Goal: Information Seeking & Learning: Get advice/opinions

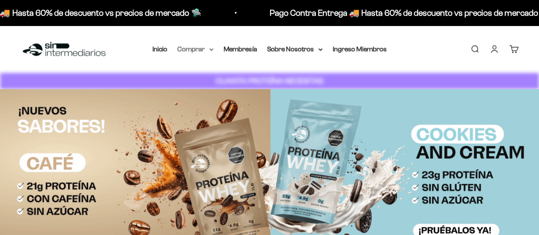
click at [196, 47] on summary "Comprar" at bounding box center [196, 48] width 36 height 11
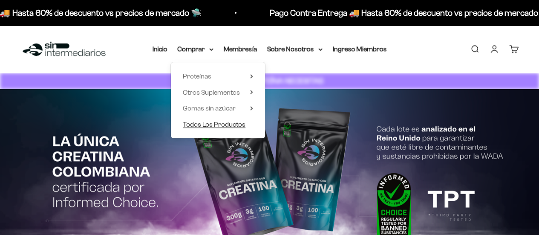
click at [211, 123] on span "Todos Los Productos" at bounding box center [214, 124] width 63 height 7
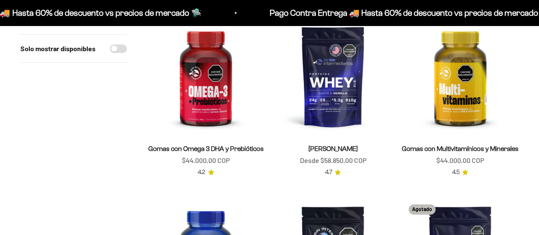
scroll to position [341, 0]
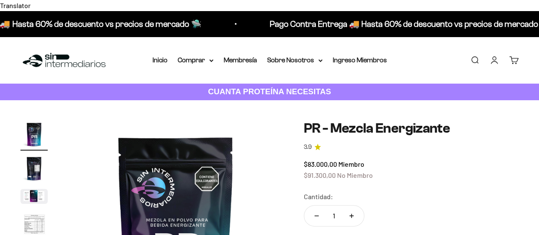
scroll to position [17, 0]
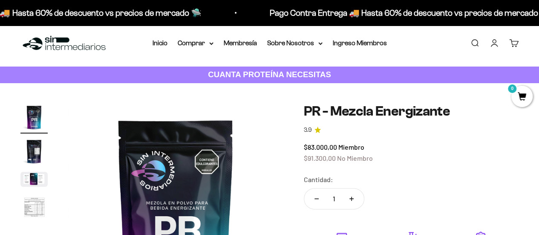
click at [317, 127] on icon "3.9 de 5.0 estrellas" at bounding box center [318, 130] width 6 height 6
click at [321, 125] on link "3.9" at bounding box center [411, 129] width 215 height 9
click at [315, 127] on icon "3.9 de 5.0 estrellas" at bounding box center [318, 130] width 6 height 6
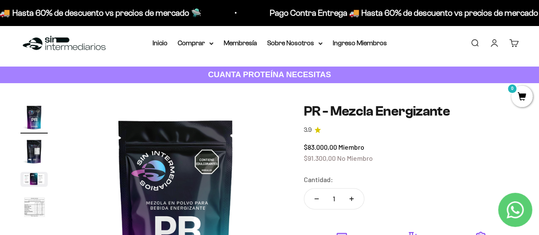
click at [316, 127] on icon "3.9 de 5.0 estrellas" at bounding box center [318, 130] width 6 height 6
click at [359, 106] on h1 "PR - Mezcla Energizante" at bounding box center [411, 111] width 215 height 15
click at [26, 138] on img "Ir al artículo 2" at bounding box center [33, 151] width 27 height 27
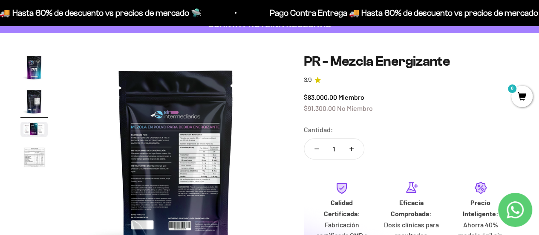
scroll to position [68, 0]
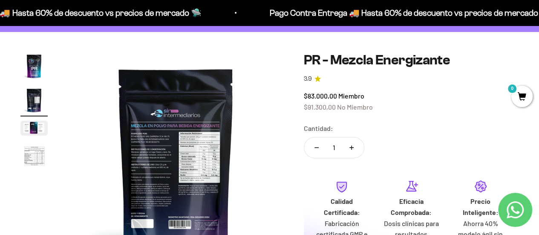
click at [196, 151] on img at bounding box center [176, 159] width 215 height 215
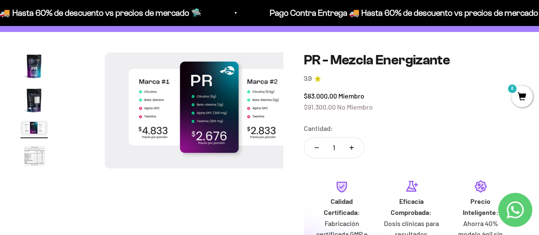
scroll to position [0, 440]
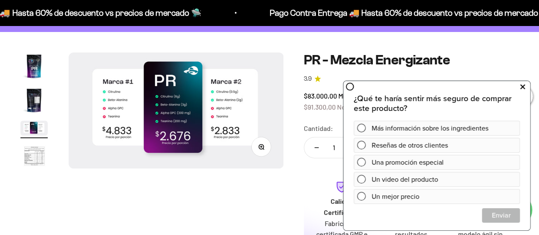
click at [522, 88] on icon at bounding box center [522, 86] width 5 height 11
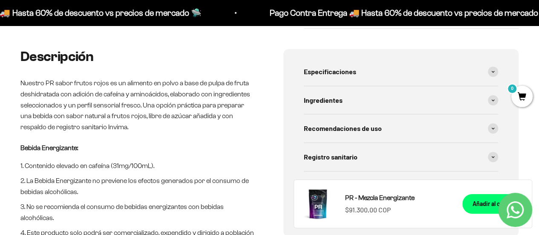
scroll to position [358, 0]
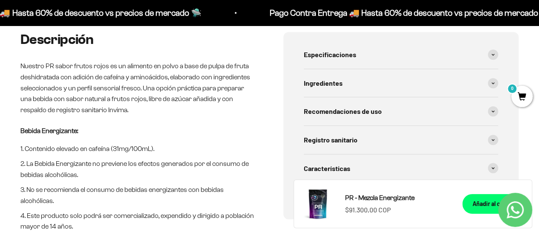
click at [95, 61] on p "Nuestro PR sabor frutos rojos es un alimento en polvo a base de pulpa de fruta …" at bounding box center [138, 88] width 236 height 55
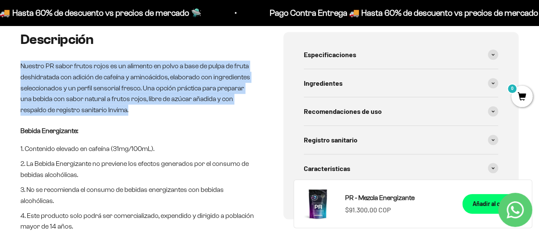
click at [91, 61] on p "Nuestro PR sabor frutos rojos es un alimento en polvo a base de pulpa de fruta …" at bounding box center [138, 88] width 236 height 55
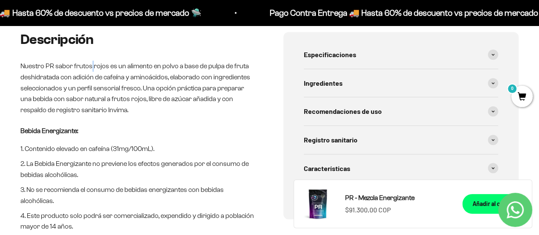
click at [91, 61] on p "Nuestro PR sabor frutos rojos es un alimento en polvo a base de pulpa de fruta …" at bounding box center [138, 88] width 236 height 55
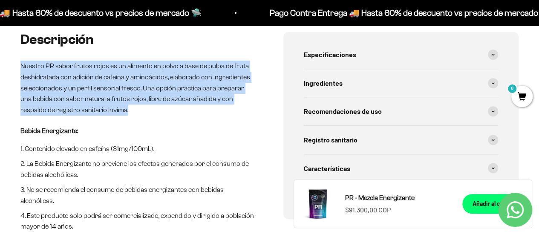
click at [91, 61] on p "Nuestro PR sabor frutos rojos es un alimento en polvo a base de pulpa de fruta …" at bounding box center [138, 88] width 236 height 55
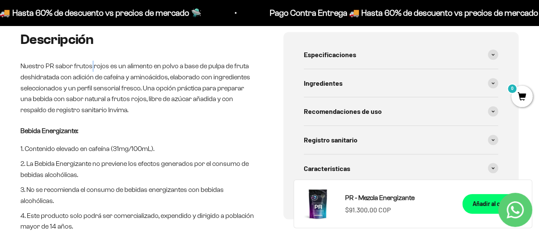
click at [91, 61] on p "Nuestro PR sabor frutos rojos es un alimento en polvo a base de pulpa de fruta …" at bounding box center [138, 88] width 236 height 55
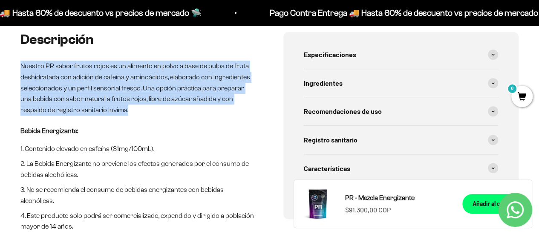
click at [91, 61] on p "Nuestro PR sabor frutos rojos es un alimento en polvo a base de pulpa de fruta …" at bounding box center [138, 88] width 236 height 55
drag, startPoint x: 91, startPoint y: 52, endPoint x: 94, endPoint y: 59, distance: 7.3
click at [94, 61] on p "Nuestro PR sabor frutos rojos es un alimento en polvo a base de pulpa de fruta …" at bounding box center [138, 88] width 236 height 55
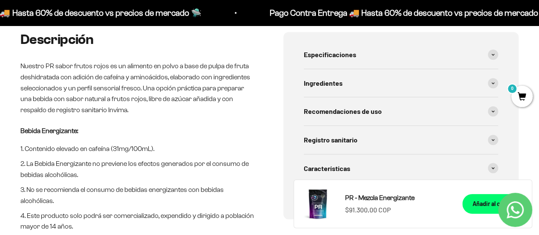
scroll to position [375, 0]
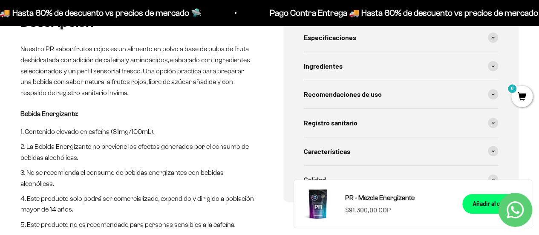
click at [142, 78] on p "Nuestro PR sabor frutos rojos es un alimento en polvo a base de pulpa de fruta …" at bounding box center [138, 70] width 236 height 55
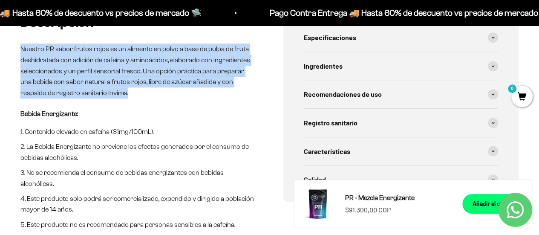
click at [142, 78] on p "Nuestro PR sabor frutos rojos es un alimento en polvo a base de pulpa de fruta …" at bounding box center [138, 70] width 236 height 55
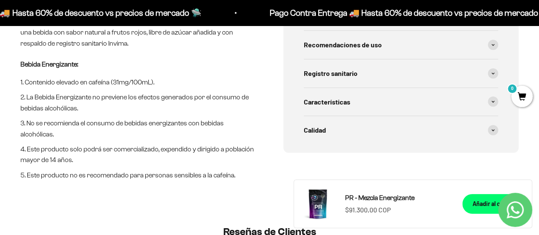
scroll to position [426, 0]
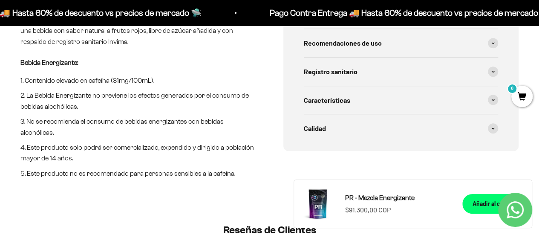
click at [130, 75] on li "Contenido elevado en cafeína (31mg/100mL)." at bounding box center [138, 80] width 236 height 11
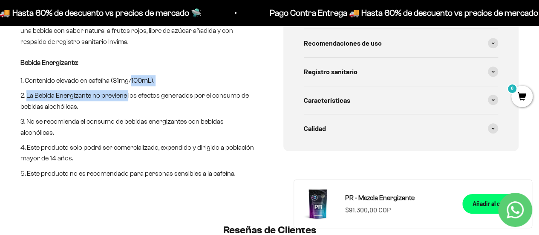
drag, startPoint x: 130, startPoint y: 72, endPoint x: 126, endPoint y: 87, distance: 15.2
click at [126, 87] on ol "Contenido elevado en cafeína (31mg/100mL). La Bebida Energizante no previene lo…" at bounding box center [138, 127] width 236 height 104
click at [126, 90] on li "La Bebida Energizante no previene los efectos generados por el consumo de bebid…" at bounding box center [138, 101] width 236 height 22
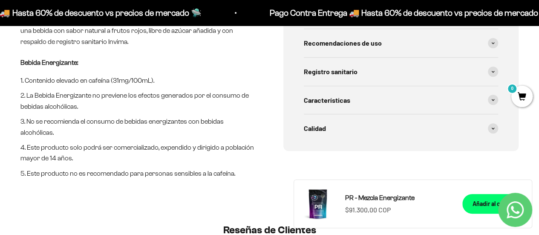
click at [126, 90] on li "La Bebida Energizante no previene los efectos generados por el consumo de bebid…" at bounding box center [138, 101] width 236 height 22
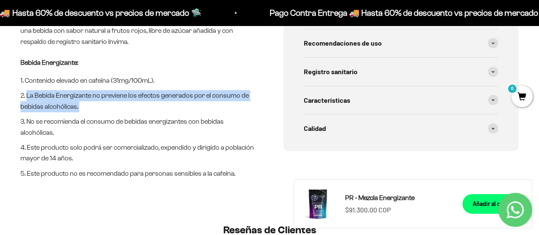
drag, startPoint x: 126, startPoint y: 87, endPoint x: 144, endPoint y: 98, distance: 21.9
click at [144, 98] on li "La Bebida Energizante no previene los efectos generados por el consumo de bebid…" at bounding box center [138, 101] width 236 height 22
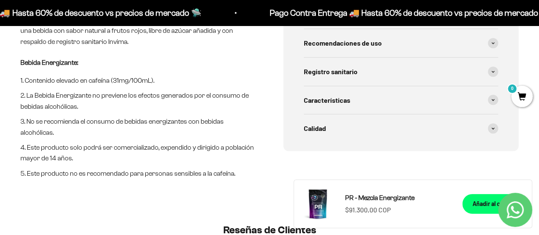
click at [144, 98] on li "La Bebida Energizante no previene los efectos generados por el consumo de bebid…" at bounding box center [138, 101] width 236 height 22
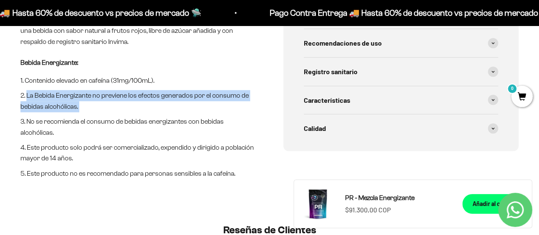
click at [144, 98] on li "La Bebida Energizante no previene los efectos generados por el consumo de bebid…" at bounding box center [138, 101] width 236 height 22
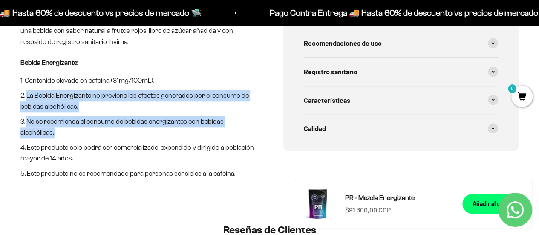
drag, startPoint x: 144, startPoint y: 98, endPoint x: 150, endPoint y: 121, distance: 22.8
click at [150, 121] on ol "Contenido elevado en cafeína (31mg/100mL). La Bebida Energizante no previene lo…" at bounding box center [138, 127] width 236 height 104
click at [150, 121] on li "No se recomienda el consumo de bebidas energizantes con bebidas alcohólicas." at bounding box center [138, 127] width 236 height 22
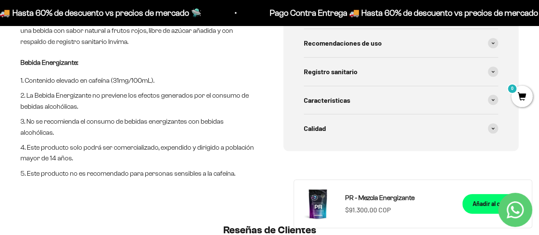
click at [150, 121] on li "No se recomienda el consumo de bebidas energizantes con bebidas alcohólicas." at bounding box center [138, 127] width 236 height 22
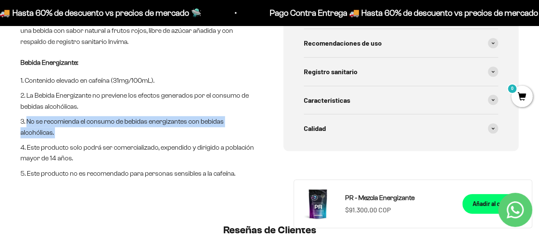
click at [150, 121] on li "No se recomienda el consumo de bebidas energizantes con bebidas alcohólicas." at bounding box center [138, 127] width 236 height 22
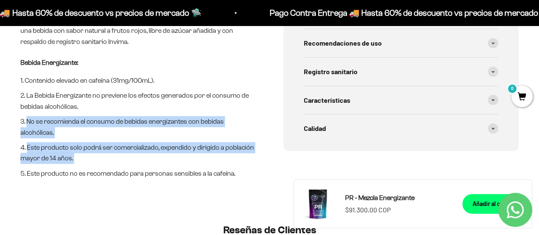
drag, startPoint x: 150, startPoint y: 121, endPoint x: 155, endPoint y: 139, distance: 18.6
click at [155, 139] on ol "Contenido elevado en cafeína (31mg/100mL). La Bebida Energizante no previene lo…" at bounding box center [138, 127] width 236 height 104
click at [155, 142] on li "Este producto solo podrá ser comercializado, expendido y dirigido a población m…" at bounding box center [138, 153] width 236 height 22
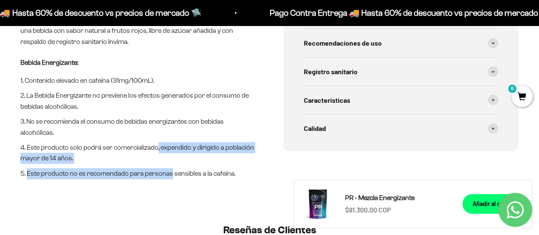
drag, startPoint x: 155, startPoint y: 139, endPoint x: 166, endPoint y: 170, distance: 34.0
click at [166, 170] on div "Descripción Nuestro PR sabor frutos rojos es un alimento en polvo a base de pul…" at bounding box center [269, 88] width 539 height 249
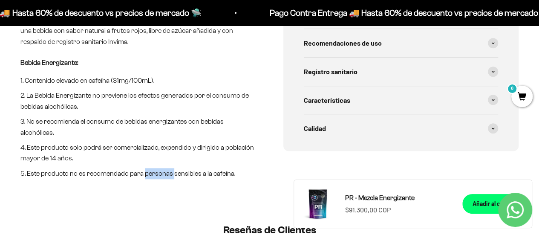
click at [166, 170] on div "Descripción Nuestro PR sabor frutos rojos es un alimento en polvo a base de pul…" at bounding box center [269, 88] width 539 height 249
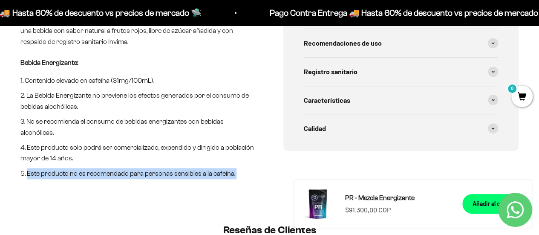
click at [167, 171] on div "Descripción Nuestro PR sabor frutos rojos es un alimento en polvo a base de pul…" at bounding box center [269, 88] width 539 height 249
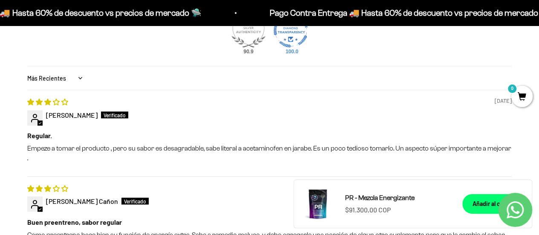
scroll to position [733, 0]
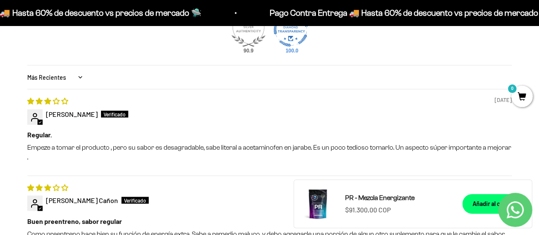
click at [298, 142] on p "Empeze a tomar el producto , pero su sabor es desagradable, sabe literal a acet…" at bounding box center [269, 151] width 485 height 19
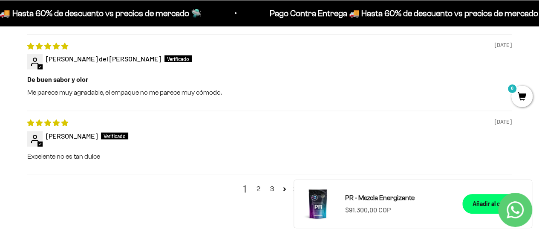
scroll to position [1040, 0]
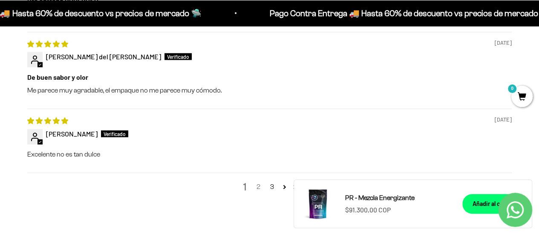
click at [255, 182] on link "2" at bounding box center [259, 187] width 14 height 10
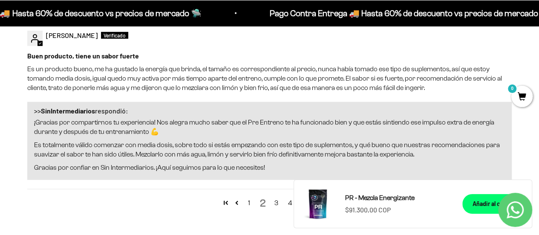
scroll to position [1202, 0]
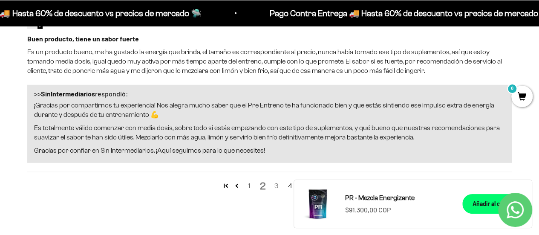
click at [281, 181] on link "3" at bounding box center [277, 186] width 14 height 10
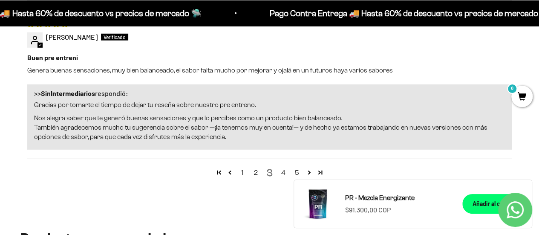
scroll to position [1254, 0]
click at [281, 167] on link "4" at bounding box center [284, 172] width 14 height 10
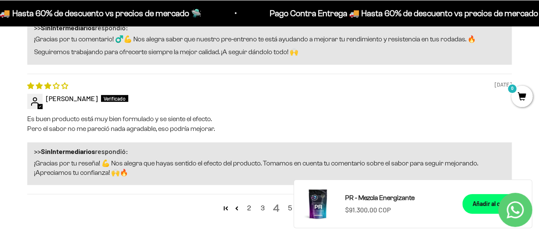
scroll to position [1237, 0]
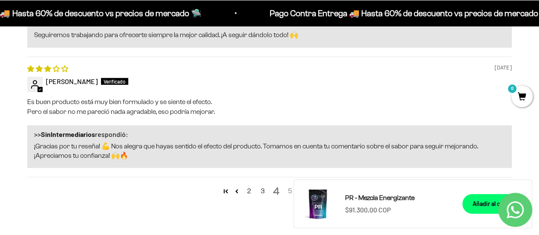
click at [289, 186] on link "5" at bounding box center [290, 191] width 14 height 10
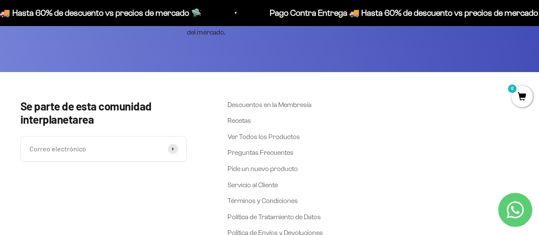
scroll to position [1824, 0]
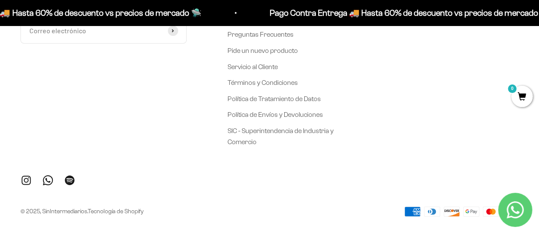
scroll to position [17, 0]
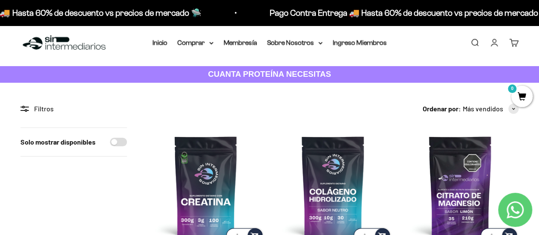
scroll to position [102, 0]
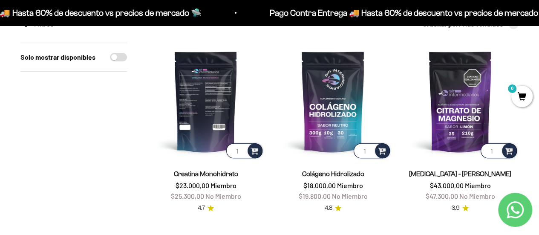
click at [167, 95] on img at bounding box center [205, 101] width 117 height 117
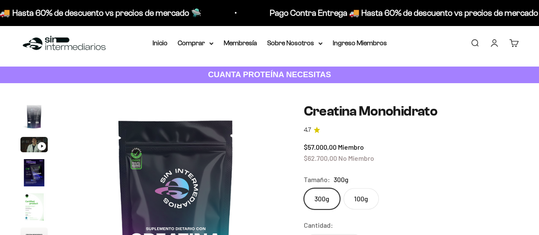
scroll to position [0, 1760]
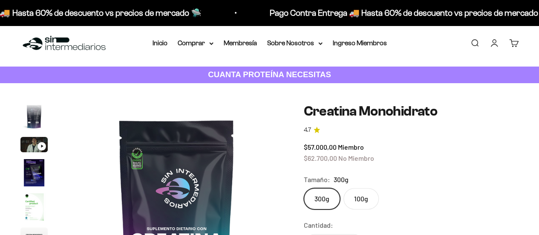
click at [312, 125] on link "4.7" at bounding box center [411, 129] width 215 height 9
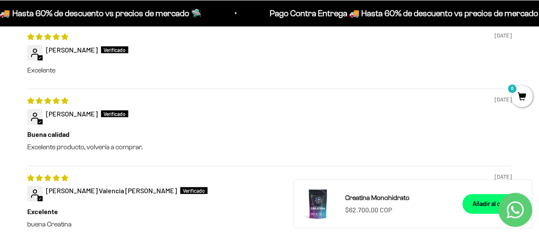
scroll to position [1108, 0]
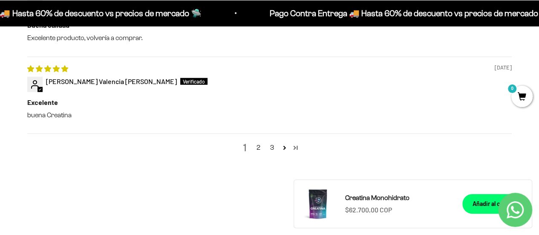
click at [293, 142] on link "Page 50" at bounding box center [295, 147] width 11 height 11
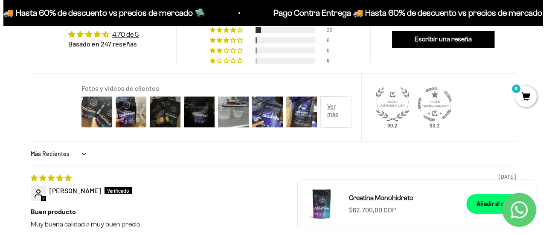
scroll to position [722, 0]
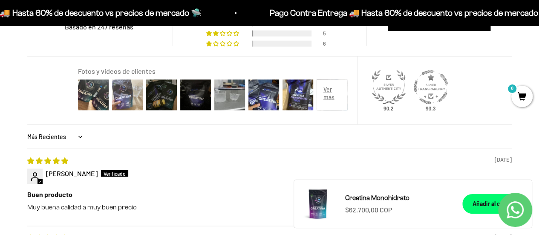
click at [112, 87] on img at bounding box center [127, 95] width 34 height 34
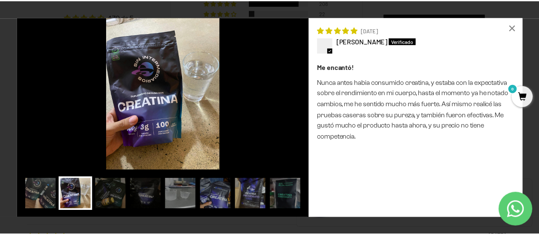
scroll to position [0, 1761]
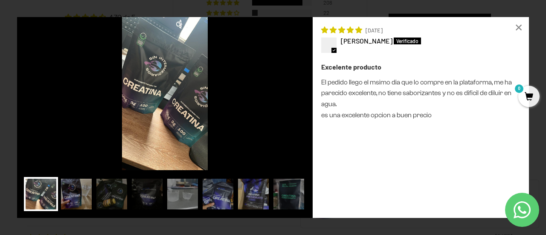
click at [411, 94] on p "El pedido llego el msimo dia que lo compre en la plataforma, me ha parecido exc…" at bounding box center [420, 98] width 199 height 43
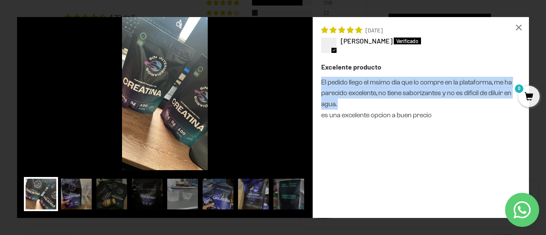
click at [411, 94] on p "El pedido llego el msimo dia que lo compre en la plataforma, me ha parecido exc…" at bounding box center [420, 98] width 199 height 43
drag, startPoint x: 411, startPoint y: 94, endPoint x: 412, endPoint y: 111, distance: 16.6
click at [412, 111] on p "El pedido llego el msimo dia que lo compre en la plataforma, me ha parecido exc…" at bounding box center [420, 98] width 199 height 43
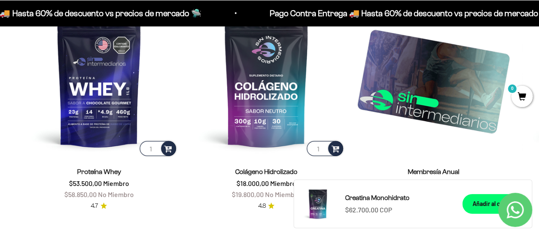
scroll to position [1114, 0]
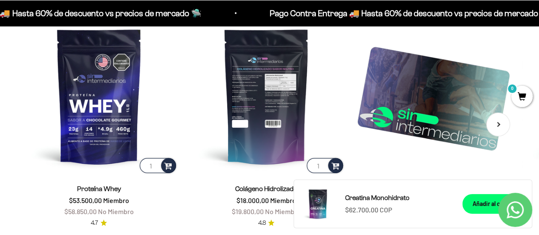
click at [299, 96] on img at bounding box center [266, 95] width 157 height 157
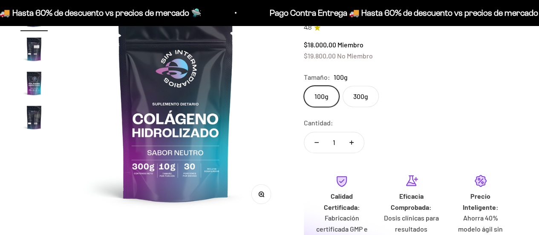
scroll to position [102, 0]
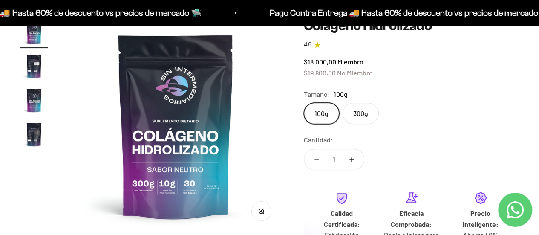
click at [356, 107] on label "300g" at bounding box center [361, 113] width 36 height 21
click at [304, 103] on input "300g" at bounding box center [303, 102] width 0 height 0
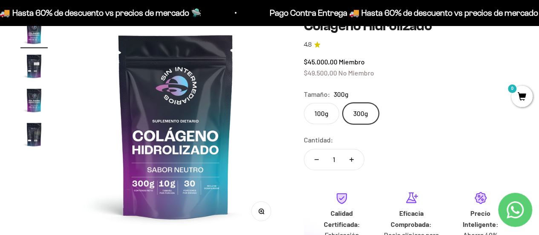
click input "100g" at bounding box center [303, 102] width 0 height 0
click input "300g" at bounding box center [303, 102] width 0 height 0
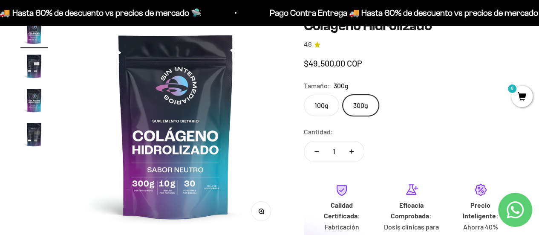
click input "100g" at bounding box center [303, 94] width 0 height 0
click at [372, 126] on div "Cantidad: 1" at bounding box center [411, 145] width 215 height 38
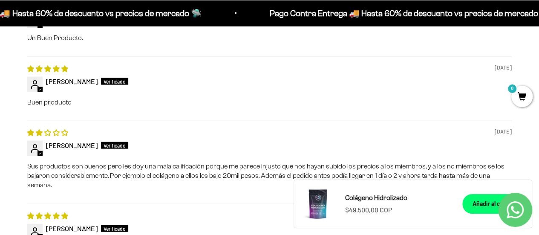
scroll to position [1023, 0]
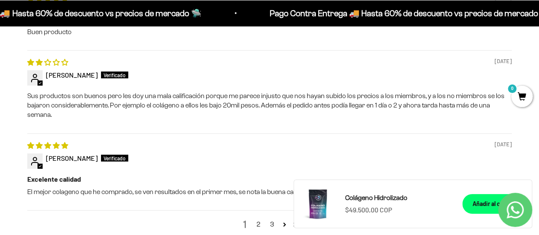
click at [400, 91] on p "Sus productos son buenos pero les doy una mala calificación porque me parece in…" at bounding box center [269, 105] width 485 height 29
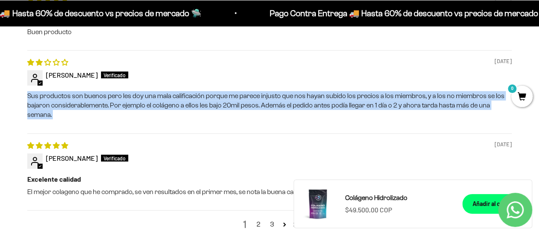
drag, startPoint x: 400, startPoint y: 81, endPoint x: 400, endPoint y: 87, distance: 5.6
click at [400, 91] on p "Sus productos son buenos pero les doy una mala calificación porque me parece in…" at bounding box center [269, 105] width 485 height 29
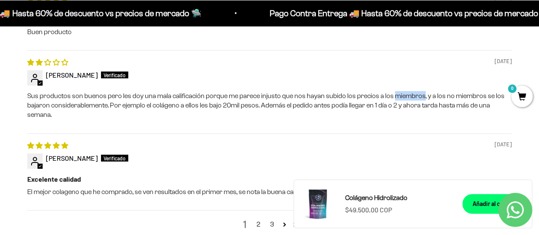
click at [400, 91] on p "Sus productos son buenos pero les doy una mala calificación porque me parece in…" at bounding box center [269, 105] width 485 height 29
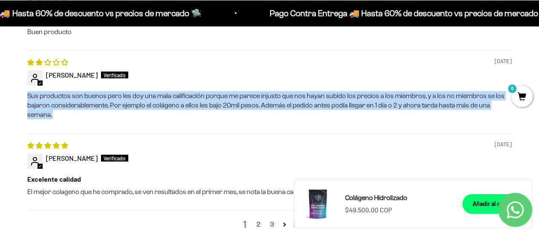
click at [400, 91] on p "Sus productos son buenos pero les doy una mala calificación porque me parece in…" at bounding box center [269, 105] width 485 height 29
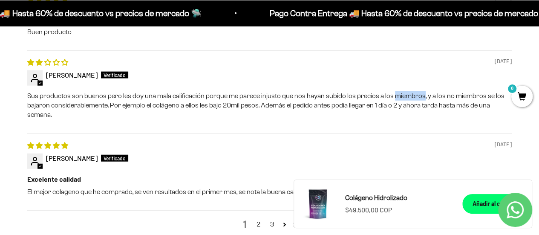
click at [400, 91] on p "Sus productos son buenos pero les doy una mala calificación porque me parece in…" at bounding box center [269, 105] width 485 height 29
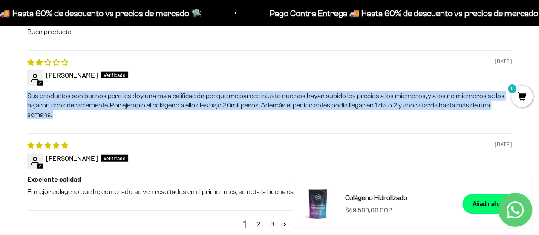
click at [400, 91] on p "Sus productos son buenos pero les doy una mala calificación porque me parece in…" at bounding box center [269, 105] width 485 height 29
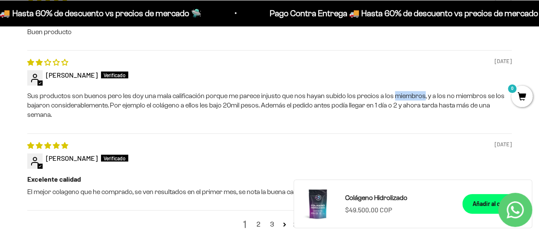
click at [400, 91] on p "Sus productos son buenos pero les doy una mala calificación porque me parece in…" at bounding box center [269, 105] width 485 height 29
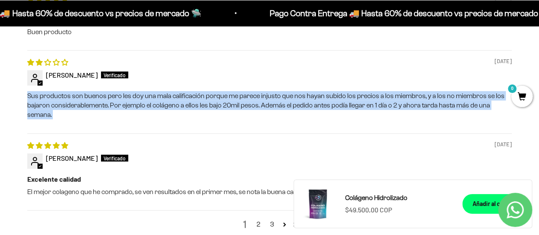
click at [400, 91] on p "Sus productos son buenos pero les doy una mala calificación porque me parece in…" at bounding box center [269, 105] width 485 height 29
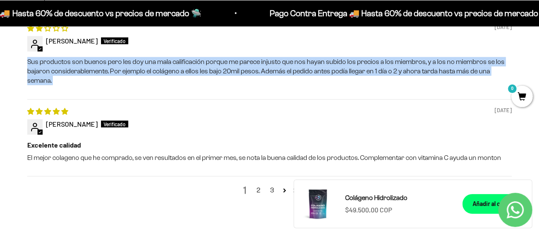
scroll to position [1074, 0]
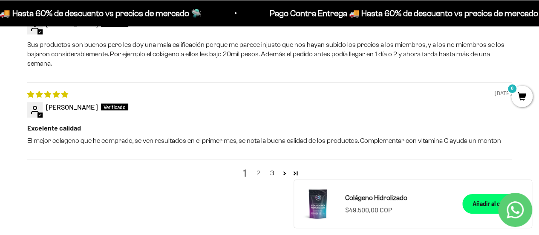
click at [259, 168] on link "2" at bounding box center [259, 173] width 14 height 10
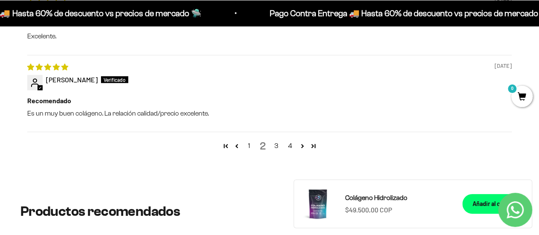
scroll to position [1112, 0]
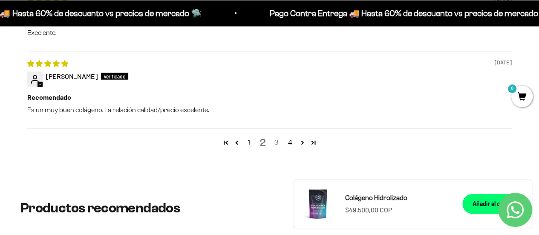
click at [279, 137] on link "3" at bounding box center [277, 142] width 14 height 10
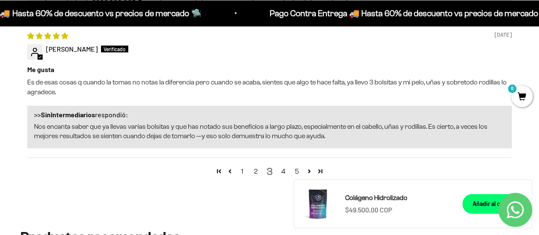
scroll to position [1316, 0]
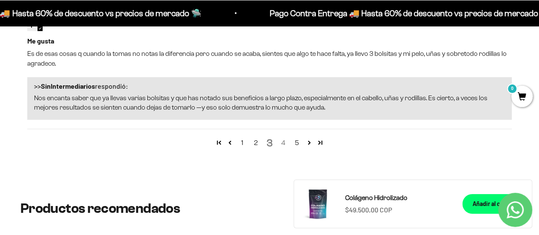
click at [285, 138] on link "4" at bounding box center [284, 143] width 14 height 10
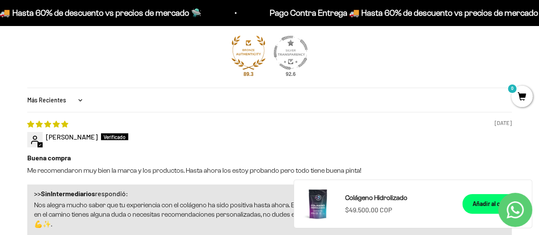
scroll to position [685, 0]
